Goal: Navigation & Orientation: Go to known website

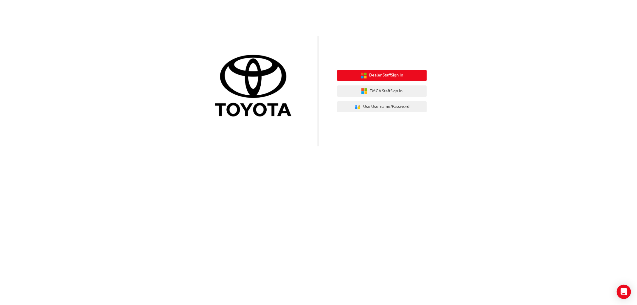
click at [382, 79] on span "Dealer Staff Sign In" at bounding box center [387, 75] width 34 height 7
